Goal: Find contact information: Find contact information

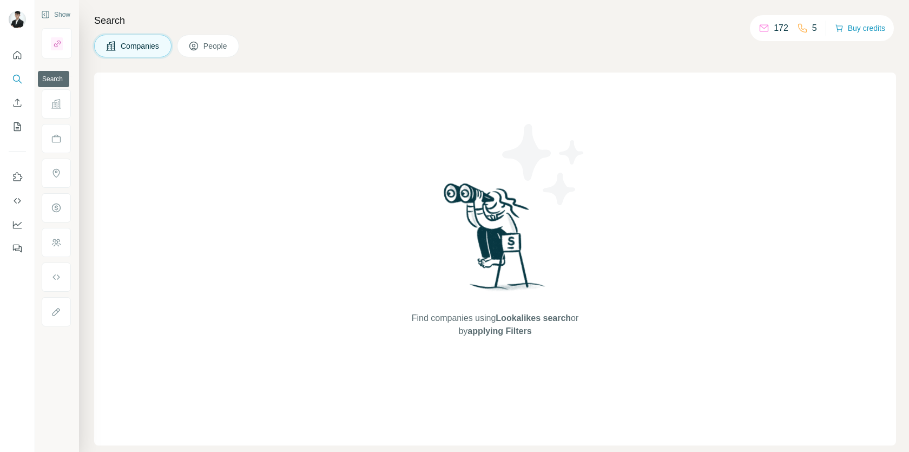
click at [20, 78] on icon "Search" at bounding box center [17, 79] width 11 height 11
click at [17, 77] on icon "Search" at bounding box center [17, 79] width 11 height 11
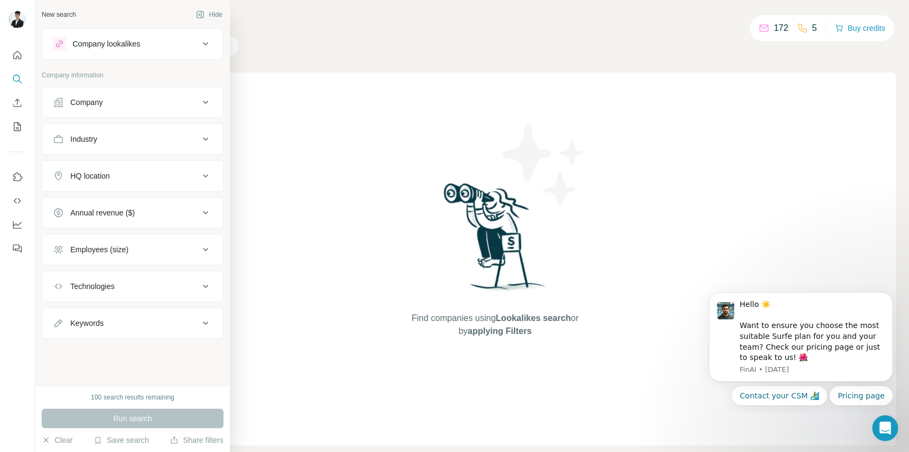
click at [210, 101] on icon at bounding box center [205, 102] width 13 height 13
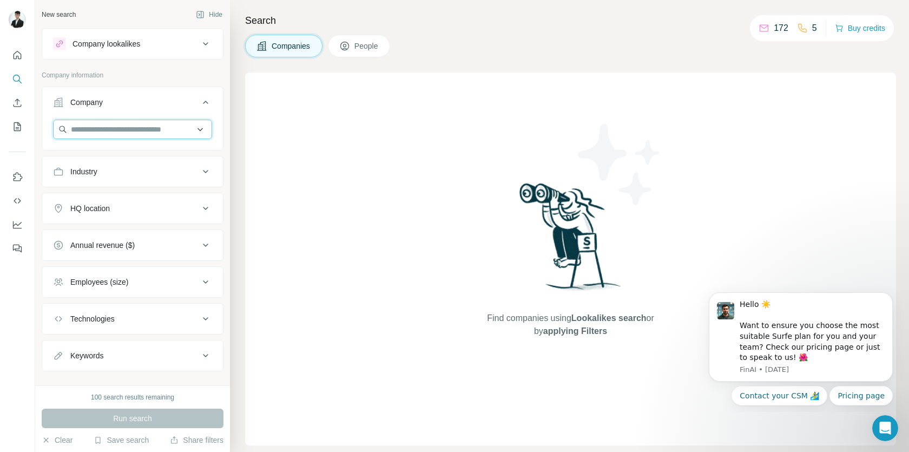
click at [153, 124] on input "text" at bounding box center [132, 129] width 159 height 19
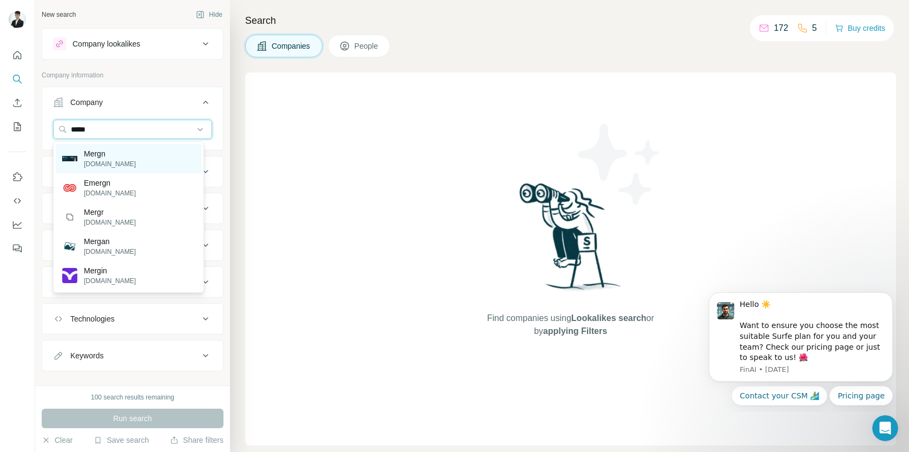
type input "*****"
click at [145, 165] on div "Mergn [DOMAIN_NAME]" at bounding box center [128, 158] width 145 height 29
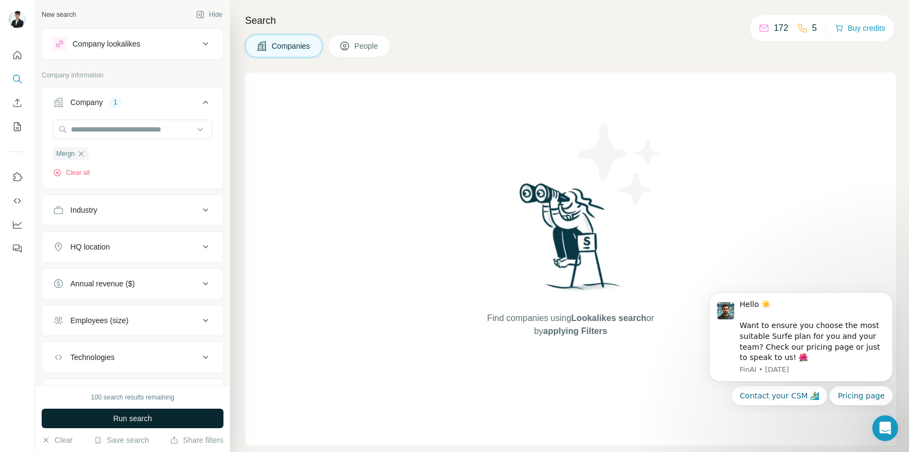
click at [137, 420] on span "Run search" at bounding box center [132, 418] width 39 height 11
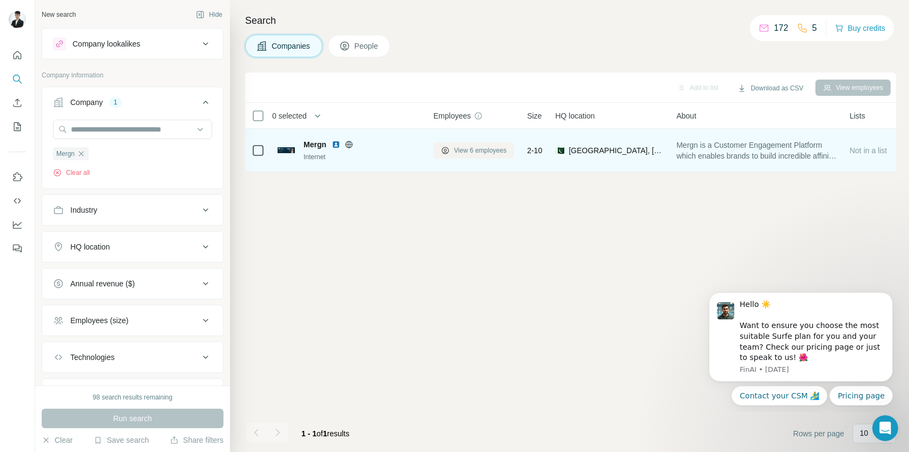
click at [472, 149] on span "View 6 employees" at bounding box center [480, 150] width 52 height 10
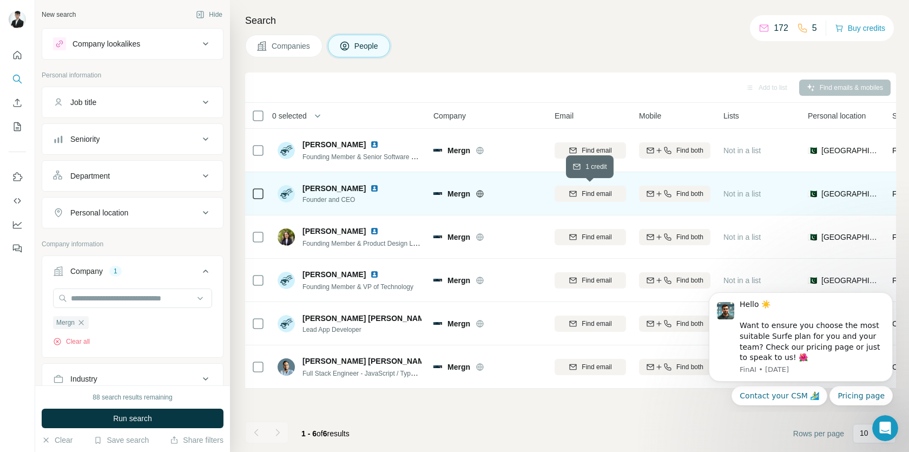
click at [593, 189] on span "Find email" at bounding box center [596, 194] width 30 height 10
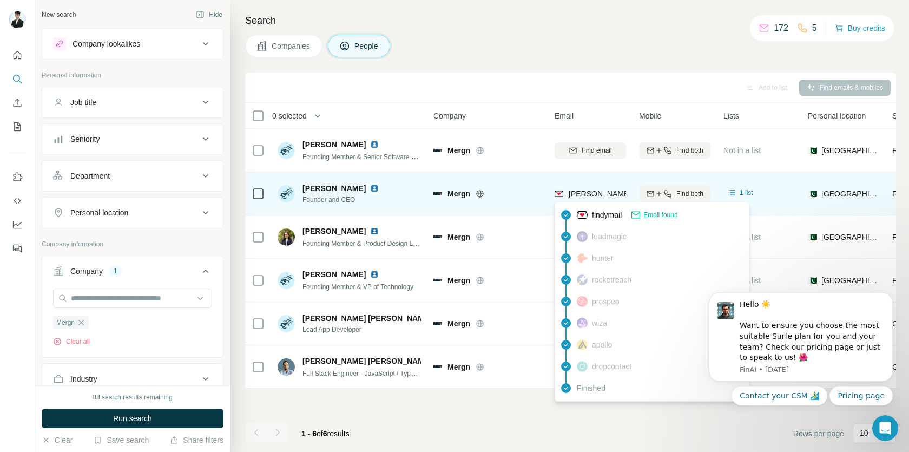
click at [602, 196] on span "[PERSON_NAME][EMAIL_ADDRESS][DOMAIN_NAME]" at bounding box center [663, 193] width 190 height 9
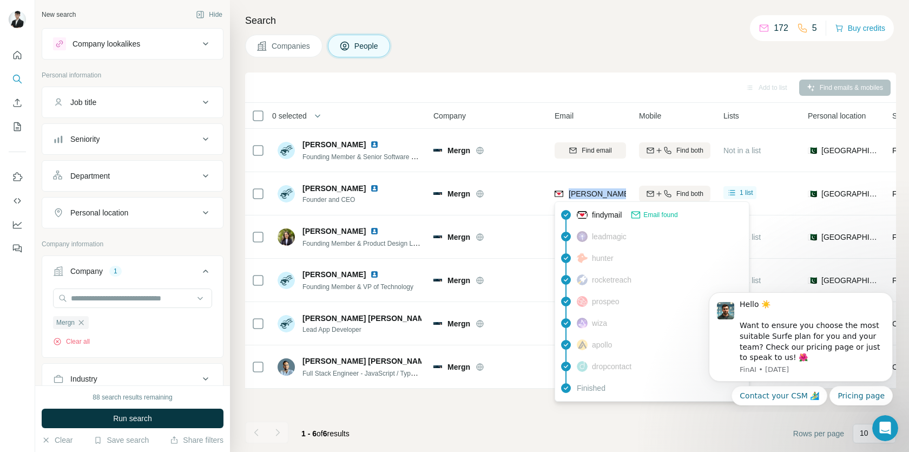
copy tr "[PERSON_NAME][EMAIL_ADDRESS][DOMAIN_NAME]"
